Goal: Task Accomplishment & Management: Manage account settings

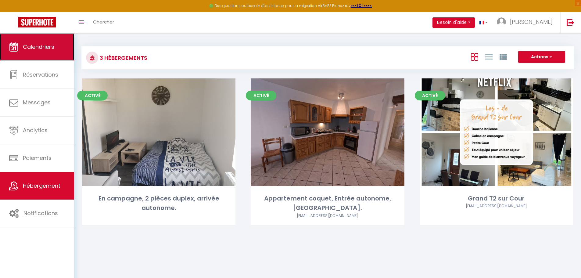
click at [46, 46] on span "Calendriers" at bounding box center [38, 47] width 31 height 8
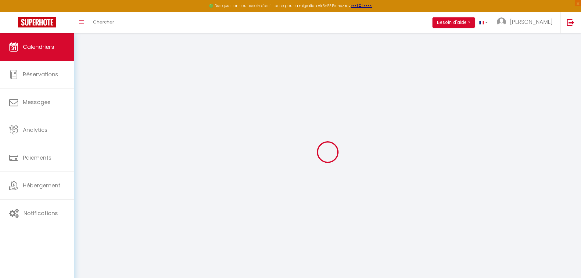
select select
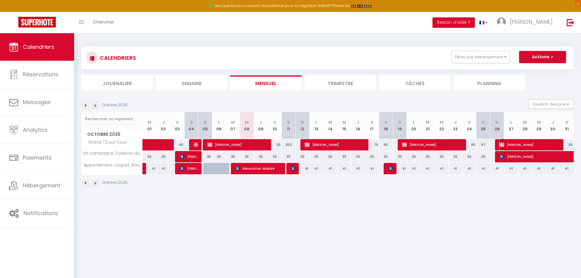
click at [516, 142] on span "Gaël Magnogno" at bounding box center [529, 145] width 61 height 12
select select "OK"
select select "KO"
select select "1"
select select "0"
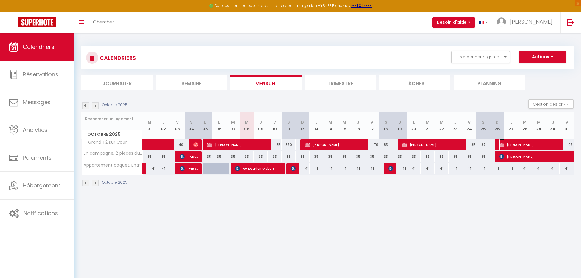
select select "1"
select select
select select "33148"
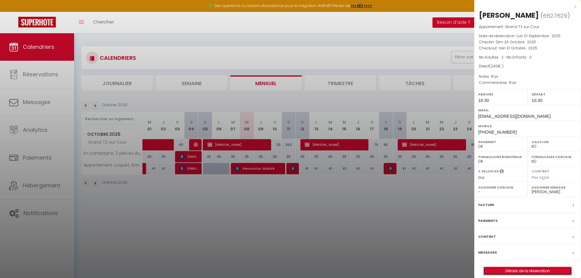
click at [527, 270] on link "Détails de la réservation" at bounding box center [527, 271] width 88 height 8
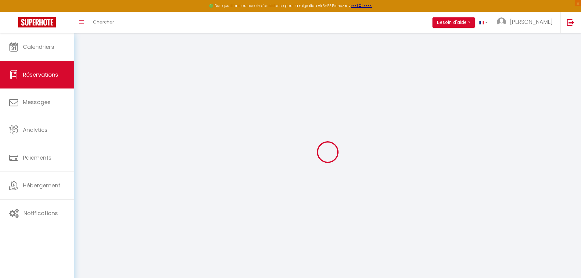
type input "Gaël"
type input "Magnogno"
type input "gaelmagnogno98@gmail.com"
type input "78dialloalassan@gmail.com"
type input "+33763027470"
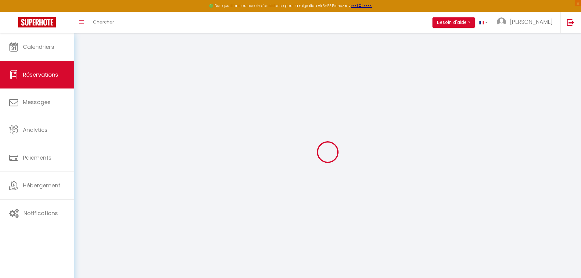
type input "+33763027470"
type input "69002"
type input "[STREET_ADDRESS]"
type input "[GEOGRAPHIC_DATA]"
select select "FR"
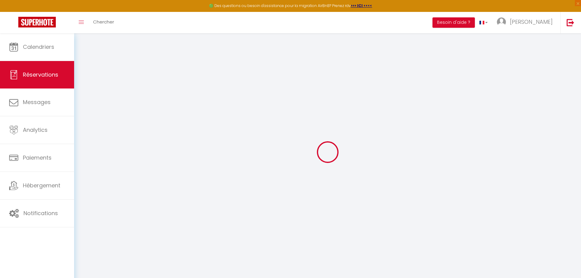
select select "50150"
select select "1"
type input "Dim 26 Octobre 2025"
select select
type input "Ven 31 Octobre 2025"
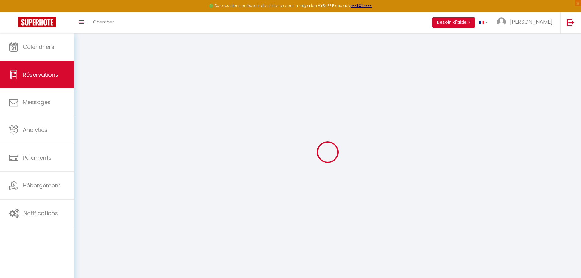
select select
type input "2"
select select "12"
select select
type input "215"
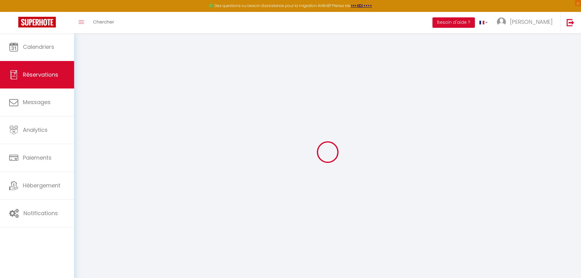
checkbox input "false"
type input "0"
type input "20"
type input "0"
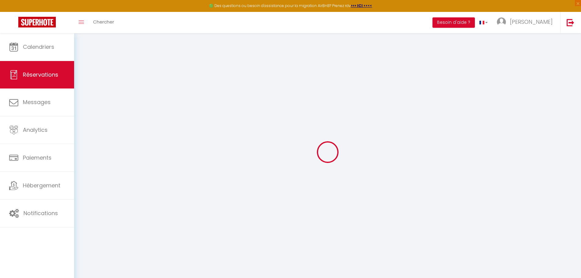
select select
select select "14"
checkbox input "false"
select select
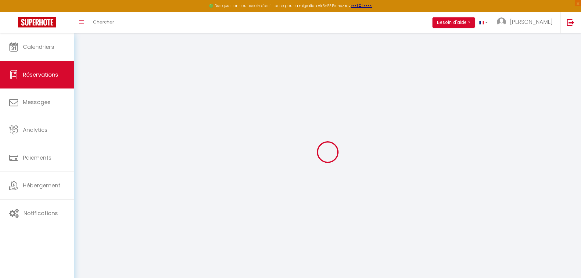
select select
checkbox input "false"
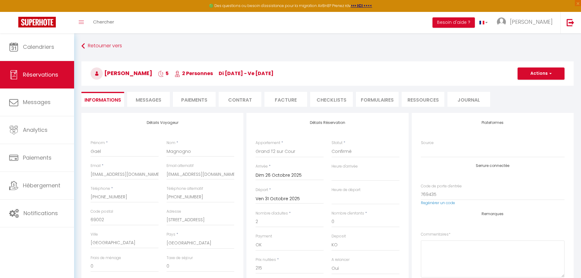
select select
checkbox input "false"
type textarea "Ras"
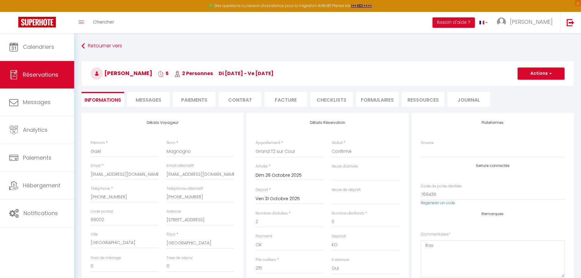
type input "25"
select select
checkbox input "false"
select select "16:30"
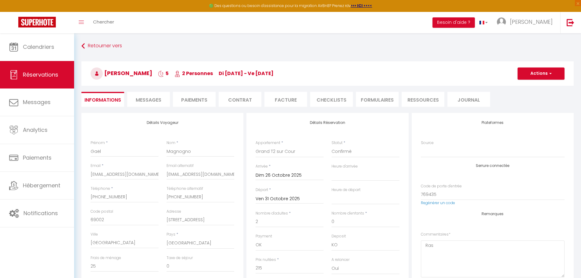
select select "10:30"
click at [463, 101] on li "Journal" at bounding box center [468, 99] width 43 height 15
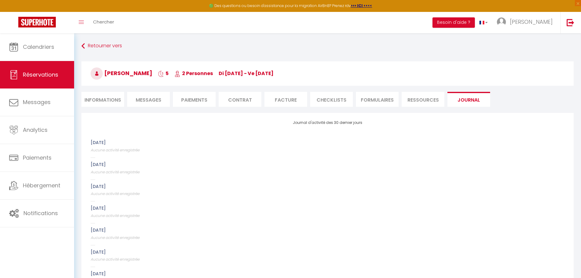
click at [428, 99] on li "Ressources" at bounding box center [422, 99] width 43 height 15
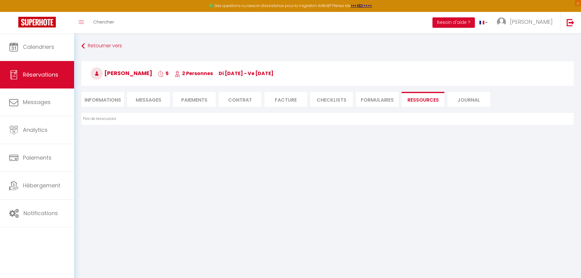
click at [387, 100] on li "FORMULAIRES" at bounding box center [377, 99] width 43 height 15
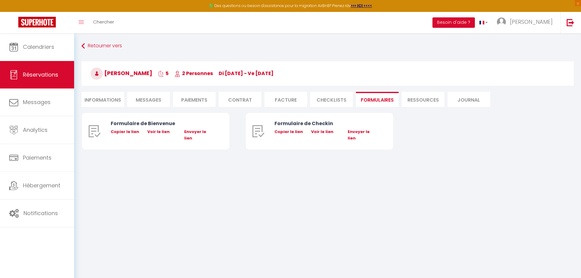
click at [336, 99] on li "CHECKLISTS" at bounding box center [331, 99] width 43 height 15
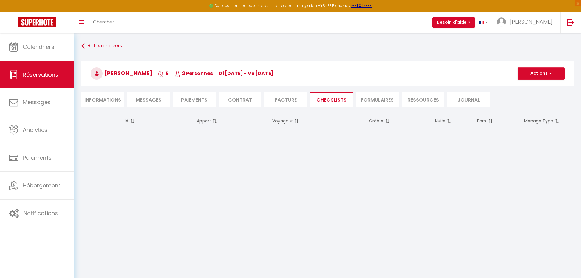
click at [296, 99] on li "Facture" at bounding box center [285, 99] width 43 height 15
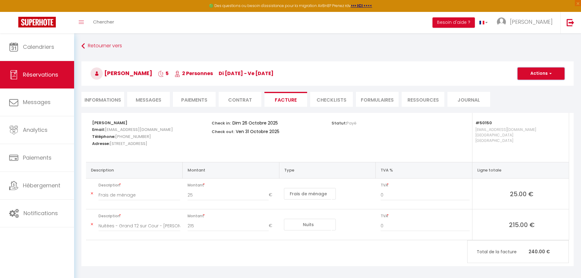
click at [520, 75] on button "Actions" at bounding box center [540, 73] width 47 height 12
click at [530, 92] on link "Aperçu et éditer" at bounding box center [536, 95] width 51 height 8
click at [239, 100] on li "Contrat" at bounding box center [240, 99] width 43 height 15
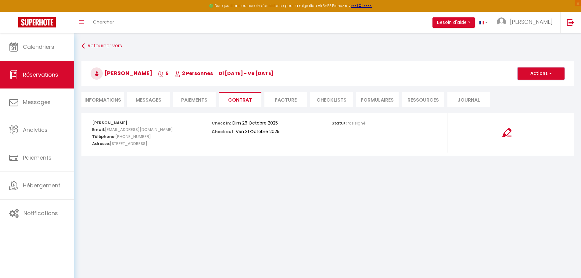
click at [540, 74] on button "Actions" at bounding box center [540, 73] width 47 height 12
click at [540, 88] on link "Voir le contrat" at bounding box center [536, 87] width 51 height 8
click at [186, 98] on li "Paiements" at bounding box center [194, 99] width 43 height 15
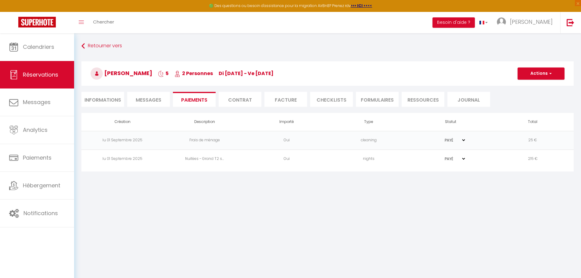
click at [156, 100] on span "Messages" at bounding box center [149, 99] width 26 height 7
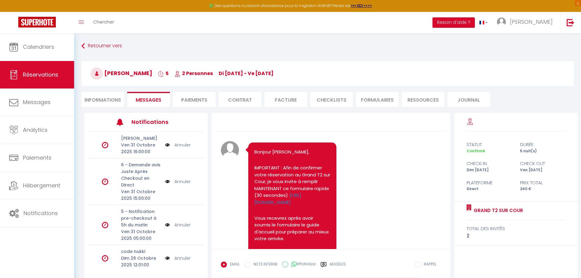
click at [106, 102] on li "Informations" at bounding box center [102, 99] width 43 height 15
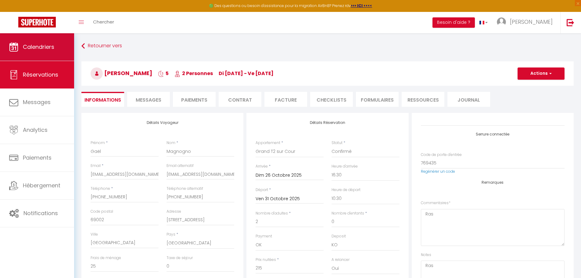
checkbox input "false"
click at [48, 52] on link "Calendriers" at bounding box center [37, 46] width 74 height 27
